Goal: Task Accomplishment & Management: Complete application form

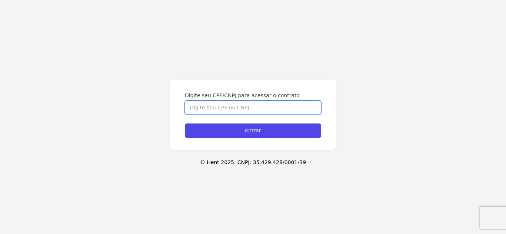
click at [226, 107] on input "Digite seu CPF/CNPJ para acessar o contrato" at bounding box center [253, 108] width 136 height 14
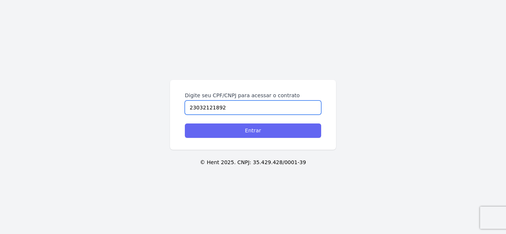
type input "23032121892"
click at [239, 134] on input "Entrar" at bounding box center [253, 131] width 136 height 14
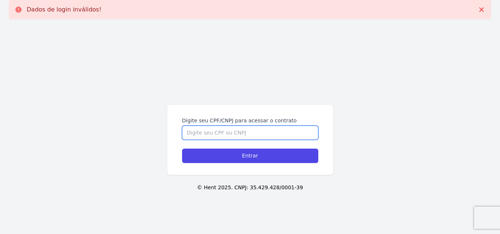
drag, startPoint x: 0, startPoint y: 0, endPoint x: 239, endPoint y: 134, distance: 274.2
click at [239, 134] on input "Digite seu CPF/CNPJ para acessar o contrato" at bounding box center [250, 133] width 136 height 14
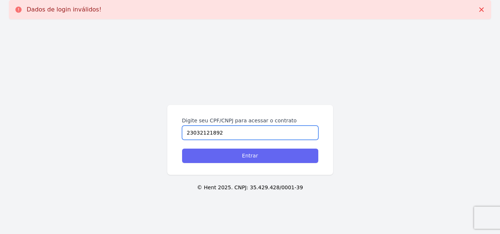
type input "23032121892"
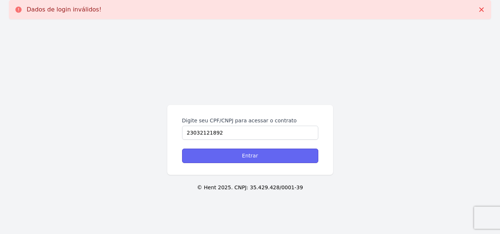
click at [240, 156] on input "Entrar" at bounding box center [250, 156] width 136 height 14
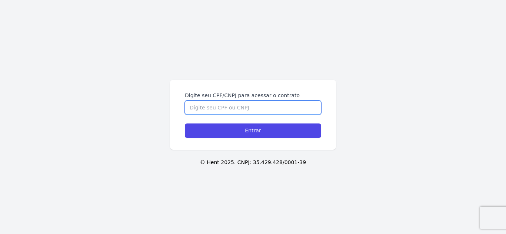
click at [217, 107] on input "Digite seu CPF/CNPJ para acessar o contrato" at bounding box center [253, 108] width 136 height 14
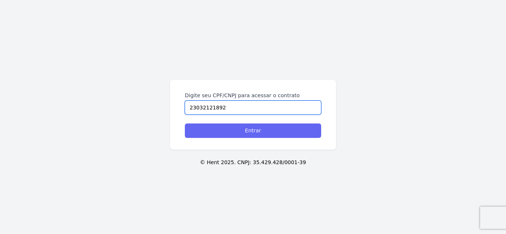
type input "23032121892"
click at [229, 133] on input "Entrar" at bounding box center [253, 131] width 136 height 14
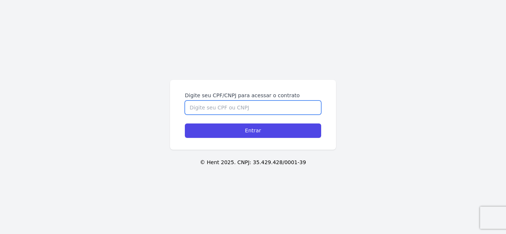
click at [210, 111] on input "Digite seu CPF/CNPJ para acessar o contrato" at bounding box center [253, 108] width 136 height 14
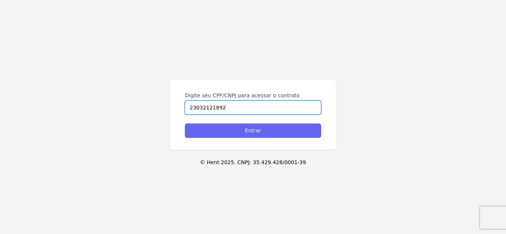
type input "23032121892"
click at [222, 134] on input "Entrar" at bounding box center [253, 131] width 136 height 14
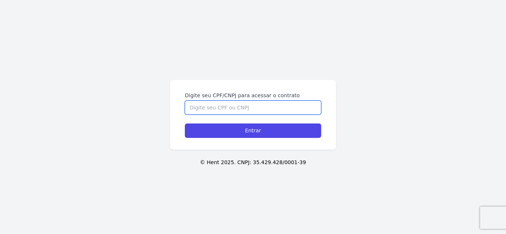
click at [264, 106] on input "Digite seu CPF/CNPJ para acessar o contrato" at bounding box center [253, 108] width 136 height 14
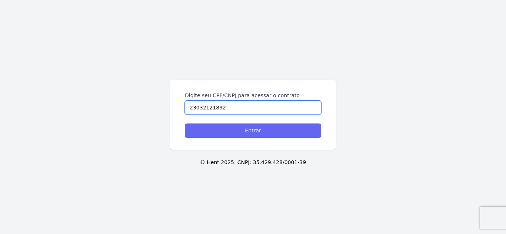
type input "23032121892"
click at [249, 136] on input "Entrar" at bounding box center [253, 131] width 136 height 14
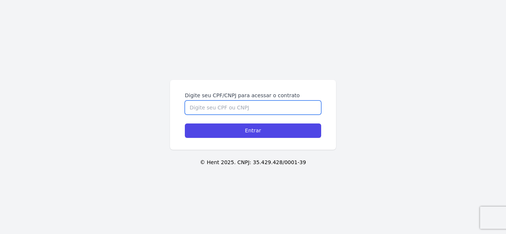
click at [218, 107] on input "Digite seu CPF/CNPJ para acessar o contrato" at bounding box center [253, 108] width 136 height 14
click at [258, 108] on input "Digite seu CPF/CNPJ para acessar o contrato" at bounding box center [253, 108] width 136 height 14
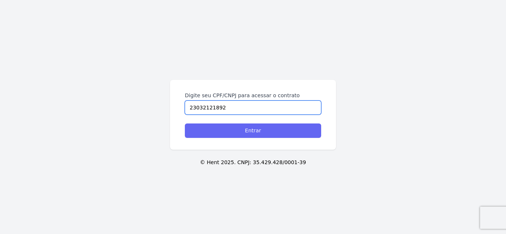
type input "23032121892"
click at [263, 137] on input "Entrar" at bounding box center [253, 131] width 136 height 14
